Goal: Information Seeking & Learning: Learn about a topic

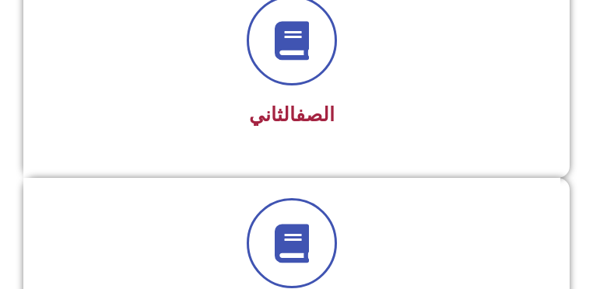
scroll to position [684, 0]
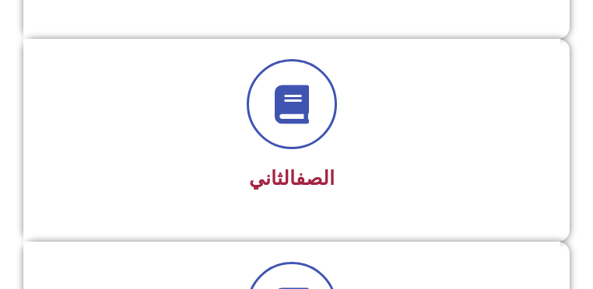
scroll to position [652, 0]
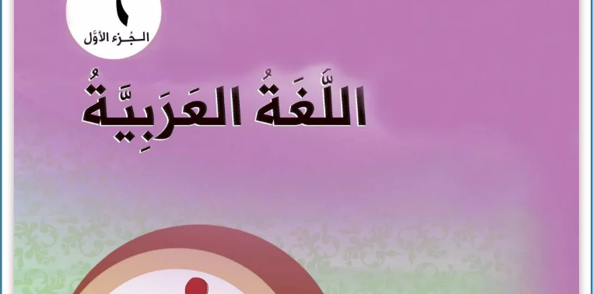
scroll to position [373, 0]
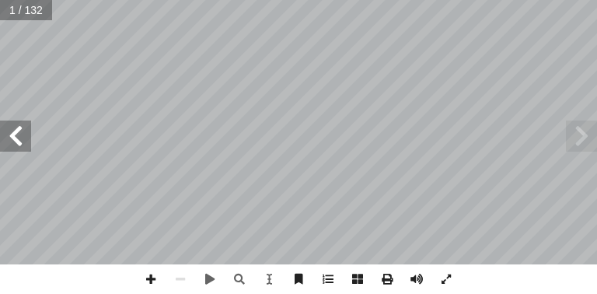
click at [22, 133] on span at bounding box center [15, 136] width 31 height 31
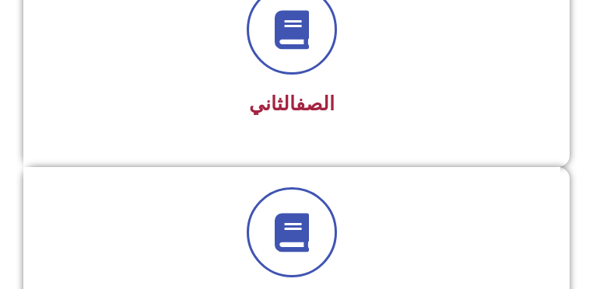
scroll to position [614, 0]
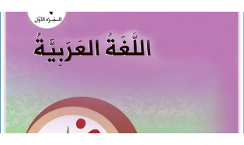
scroll to position [373, 0]
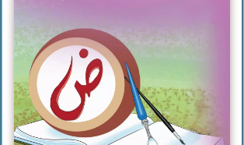
scroll to position [404, 0]
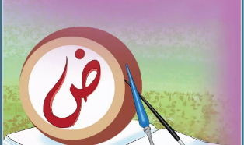
click at [58, 65] on img at bounding box center [122, 47] width 238 height 297
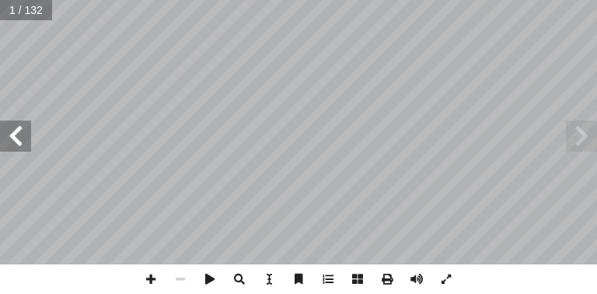
click at [6, 135] on span at bounding box center [15, 136] width 31 height 31
click at [12, 135] on span at bounding box center [15, 136] width 31 height 31
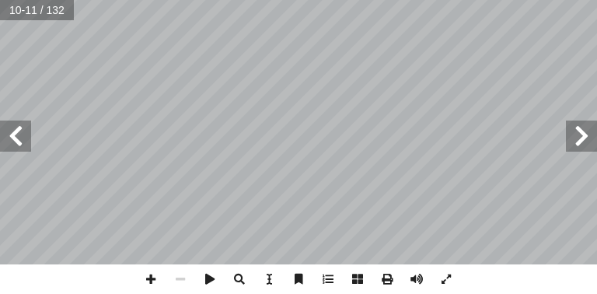
click at [12, 135] on span at bounding box center [15, 136] width 31 height 31
click at [155, 276] on span at bounding box center [151, 279] width 30 height 30
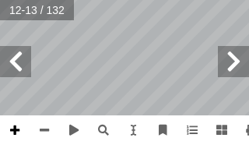
click at [19, 126] on span at bounding box center [15, 130] width 30 height 30
click at [92, 0] on html "الصفحة الرئيسية الصف الأول الصف الثاني الصف الثالث الصف الرابع الصف الخامس الصف…" at bounding box center [124, 52] width 249 height 105
click at [9, 67] on span at bounding box center [15, 61] width 31 height 31
click at [46, 131] on span at bounding box center [45, 130] width 30 height 30
click at [14, 128] on span at bounding box center [15, 130] width 30 height 30
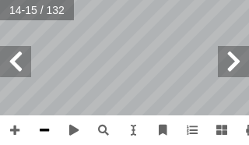
click at [47, 129] on span at bounding box center [45, 130] width 30 height 30
